Goal: Communication & Community: Connect with others

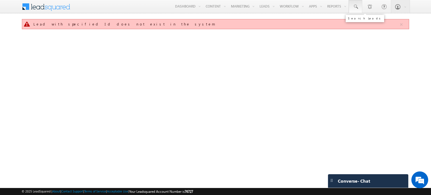
click at [357, 6] on span at bounding box center [355, 7] width 6 height 6
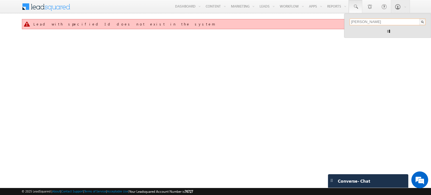
click at [371, 23] on input "nick" at bounding box center [387, 21] width 76 height 7
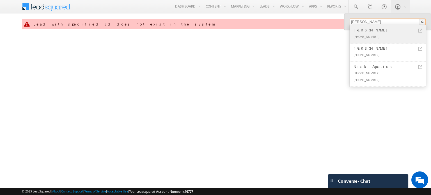
type input "nick"
click at [371, 32] on div "[PERSON_NAME]" at bounding box center [389, 30] width 75 height 6
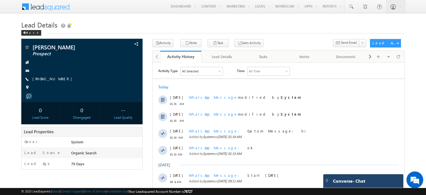
click at [350, 182] on span "Converse - Chat" at bounding box center [349, 180] width 32 height 5
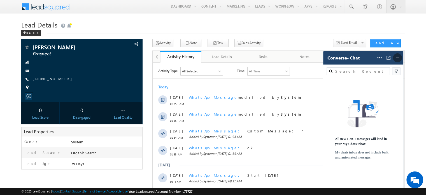
click at [401, 58] on span at bounding box center [397, 57] width 9 height 9
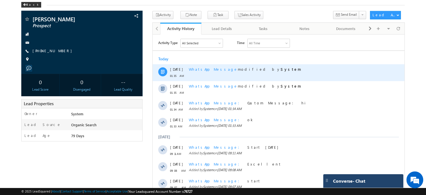
scroll to position [56, 0]
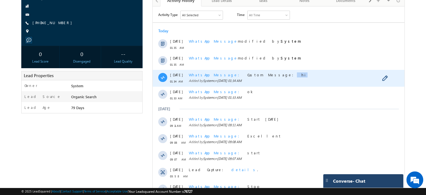
click at [259, 75] on div "WhatsApp Message Custom Message: hi" at bounding box center [281, 74] width 185 height 5
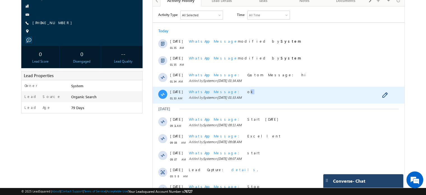
click at [248, 92] on span "ok" at bounding box center [251, 91] width 7 height 5
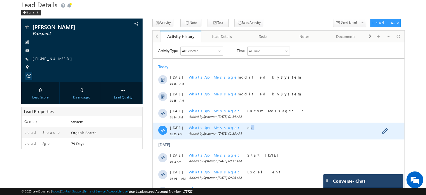
scroll to position [28, 0]
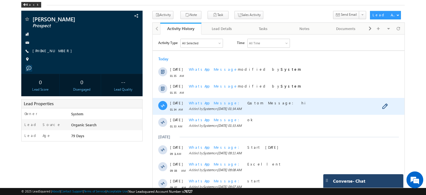
click at [215, 102] on span "WhatsApp Message" at bounding box center [216, 102] width 54 height 5
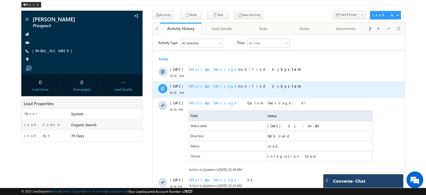
scroll to position [0, 0]
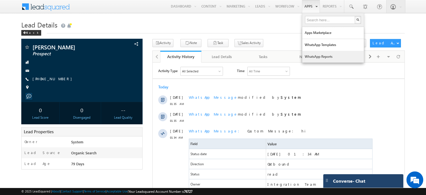
click at [323, 56] on link "WhatsApp Reports" at bounding box center [333, 57] width 62 height 12
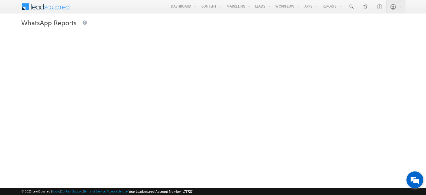
click at [417, 181] on em at bounding box center [415, 179] width 15 height 15
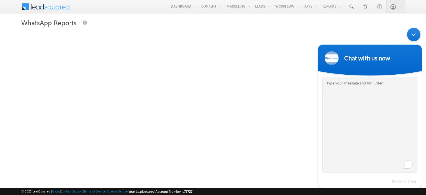
click at [412, 36] on div "Minimize live chat window" at bounding box center [413, 34] width 13 height 13
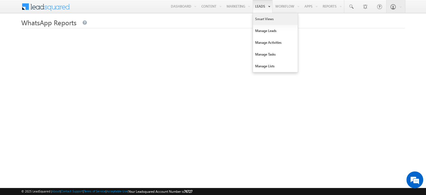
click at [269, 20] on link "Smart Views" at bounding box center [275, 19] width 45 height 12
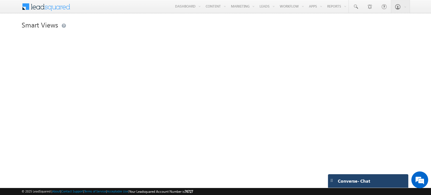
click at [351, 183] on span "Converse - Chat" at bounding box center [353, 180] width 32 height 5
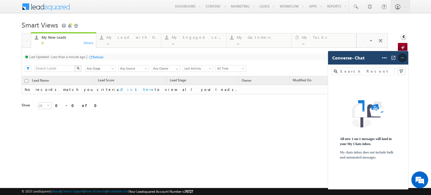
drag, startPoint x: 403, startPoint y: 60, endPoint x: 397, endPoint y: 65, distance: 7.3
click at [403, 60] on img at bounding box center [402, 58] width 6 height 6
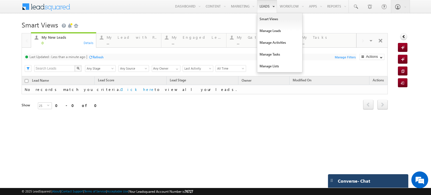
click at [261, 6] on link "Leads" at bounding box center [267, 6] width 20 height 13
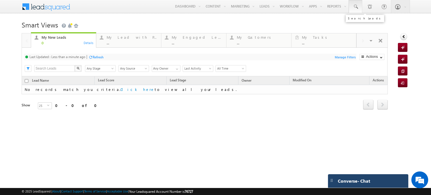
click at [355, 4] on span at bounding box center [355, 7] width 6 height 6
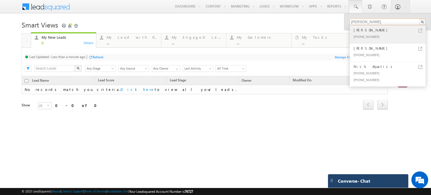
type input "[PERSON_NAME]"
click at [376, 34] on div "[PHONE_NUMBER]" at bounding box center [389, 36] width 75 height 7
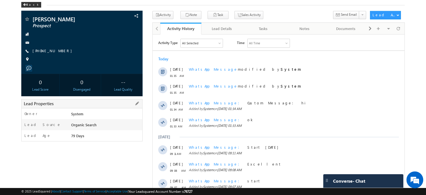
scroll to position [56, 0]
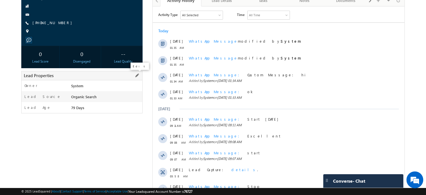
click at [137, 74] on span at bounding box center [137, 75] width 6 height 6
click at [83, 87] on input "System" at bounding box center [97, 87] width 75 height 7
click at [132, 87] on span at bounding box center [132, 87] width 4 height 4
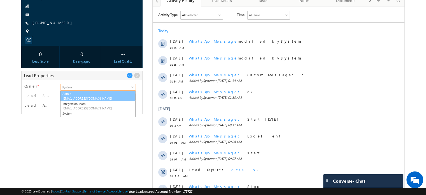
click at [79, 98] on span "admin@mcube.com" at bounding box center [98, 98] width 71 height 4
type input "Admin"
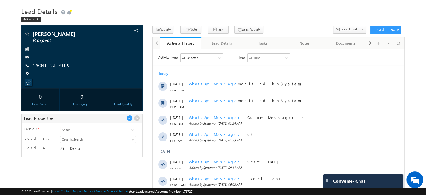
scroll to position [0, 0]
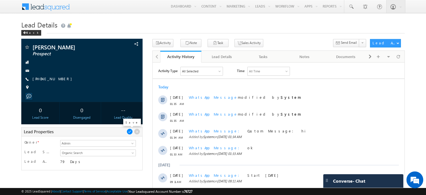
click at [129, 130] on span at bounding box center [130, 131] width 6 height 6
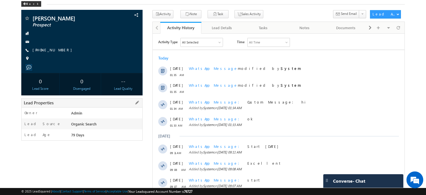
scroll to position [41, 0]
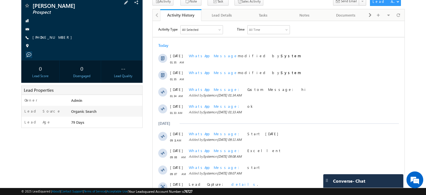
drag, startPoint x: 36, startPoint y: 38, endPoint x: 65, endPoint y: 38, distance: 28.9
click at [65, 38] on div "[PHONE_NUMBER]" at bounding box center [82, 38] width 116 height 6
click at [71, 41] on div "Nick Prospect +91-9778796281" at bounding box center [82, 27] width 116 height 49
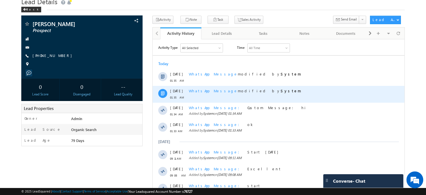
scroll to position [13, 0]
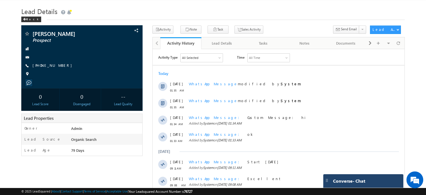
click at [364, 183] on span "Converse - Chat" at bounding box center [349, 180] width 32 height 5
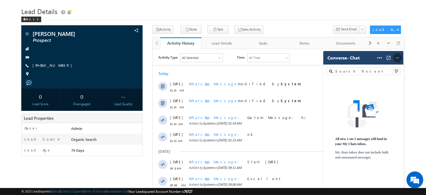
click at [400, 60] on img at bounding box center [398, 58] width 6 height 6
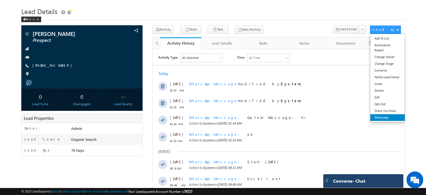
click at [389, 117] on link "WhatsApp" at bounding box center [388, 117] width 34 height 7
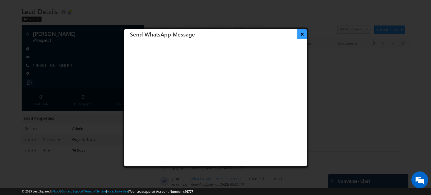
click at [297, 33] on button "×" at bounding box center [301, 34] width 9 height 10
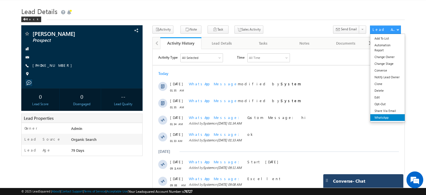
click at [383, 117] on link "WhatsApp" at bounding box center [388, 117] width 34 height 7
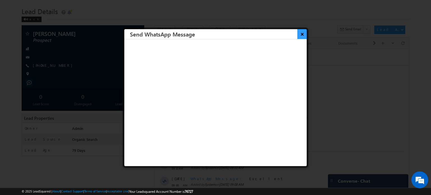
click at [299, 35] on button "×" at bounding box center [301, 34] width 9 height 10
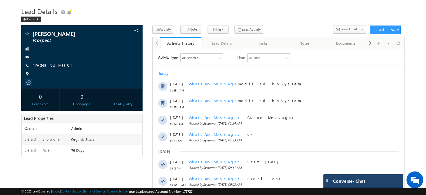
click at [346, 178] on span "Converse - Chat" at bounding box center [349, 180] width 32 height 5
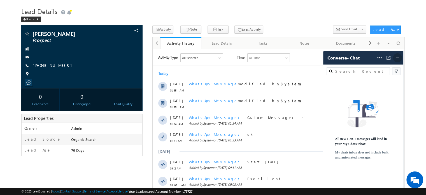
click at [398, 59] on img at bounding box center [398, 58] width 6 height 6
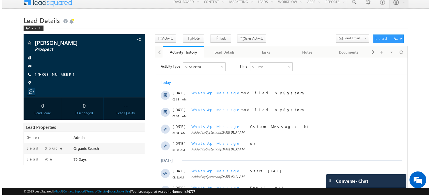
scroll to position [0, 0]
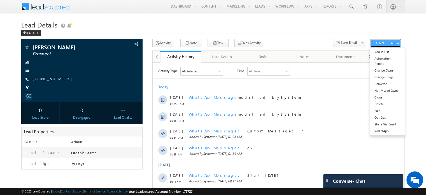
click at [397, 44] on button "Lead Actions" at bounding box center [385, 43] width 31 height 8
click at [390, 129] on link "WhatsApp" at bounding box center [388, 131] width 34 height 7
